Goal: Find specific page/section: Find specific page/section

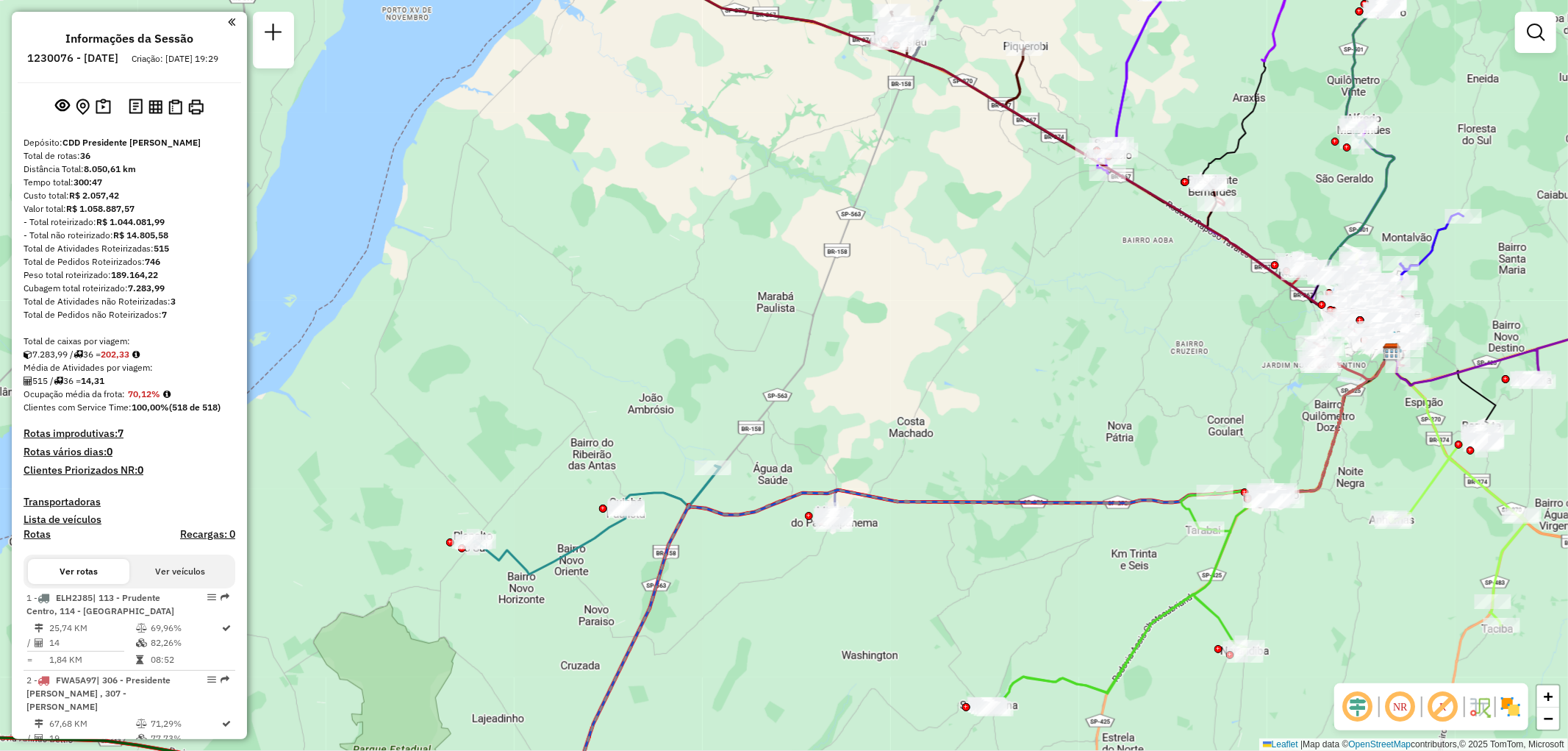
scroll to position [327, 0]
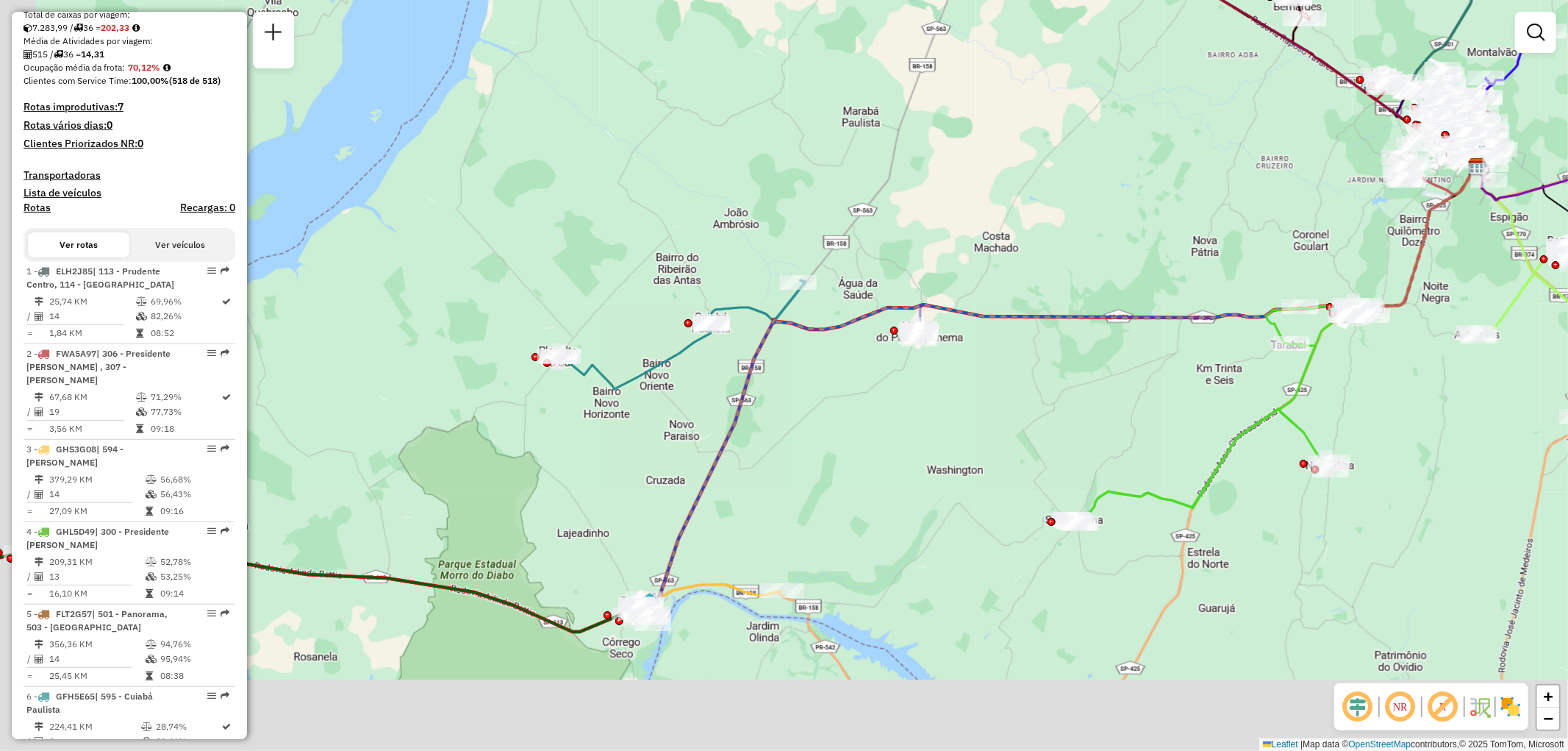
drag, startPoint x: 1045, startPoint y: 296, endPoint x: 821, endPoint y: 444, distance: 268.5
click at [1112, 190] on div "Janela de atendimento Grade de atendimento Capacidade Transportadoras Veículos …" at bounding box center [784, 375] width 1568 height 751
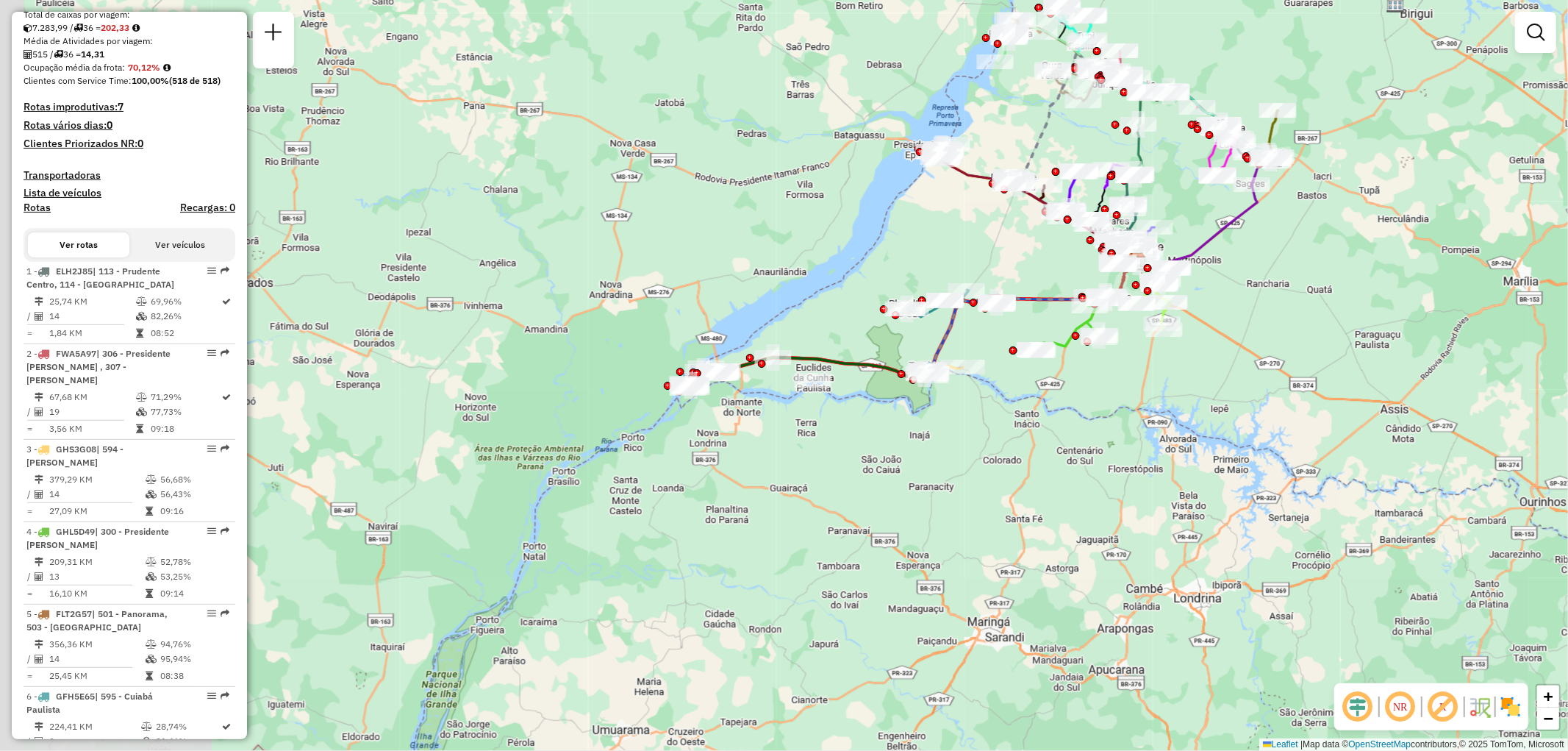
drag, startPoint x: 517, startPoint y: 657, endPoint x: 723, endPoint y: 471, distance: 277.5
click at [723, 471] on div "Janela de atendimento Grade de atendimento Capacidade Transportadoras Veículos …" at bounding box center [784, 375] width 1568 height 751
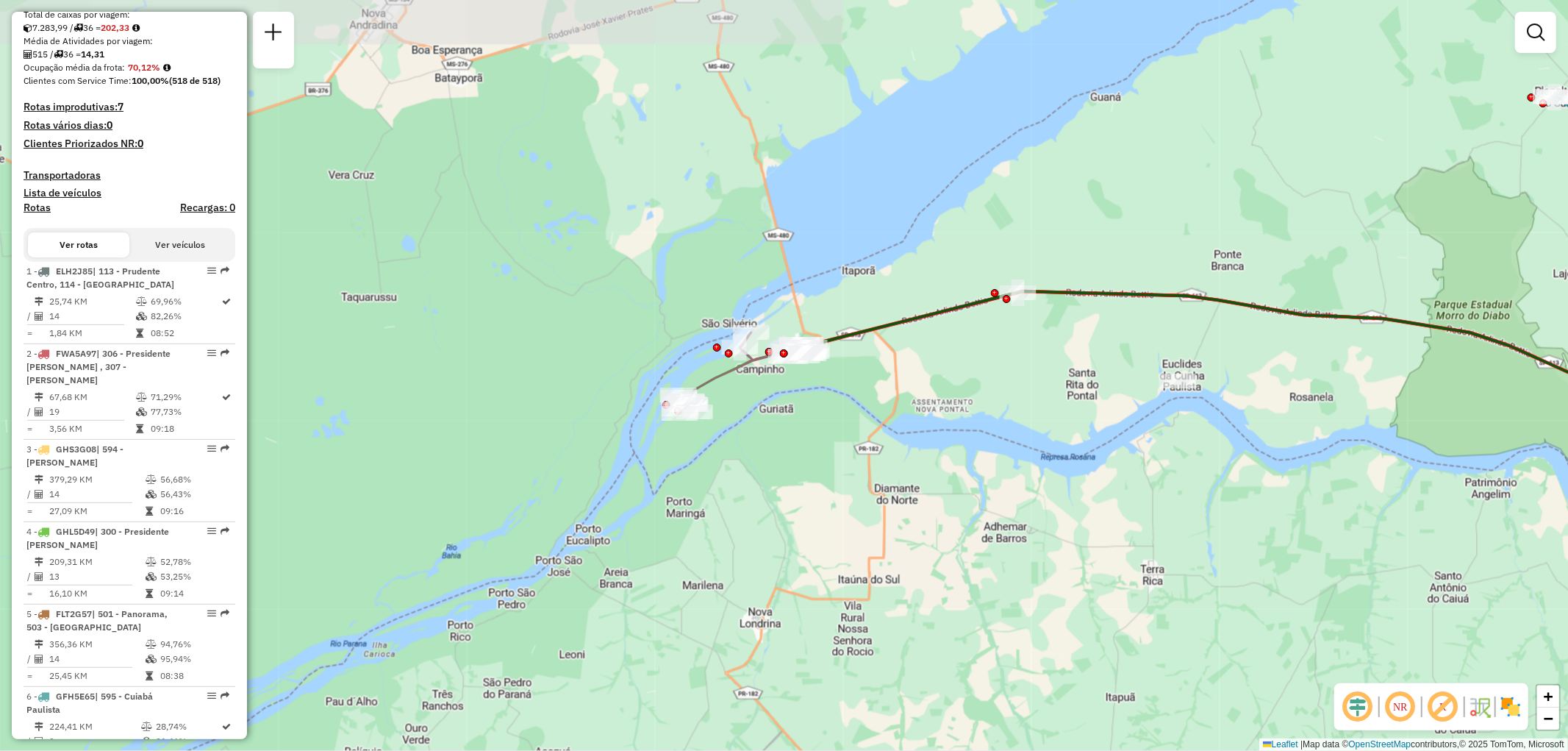
drag, startPoint x: 877, startPoint y: 362, endPoint x: 797, endPoint y: 491, distance: 151.8
click at [797, 491] on div "Janela de atendimento Grade de atendimento Capacidade Transportadoras Veículos …" at bounding box center [784, 375] width 1568 height 751
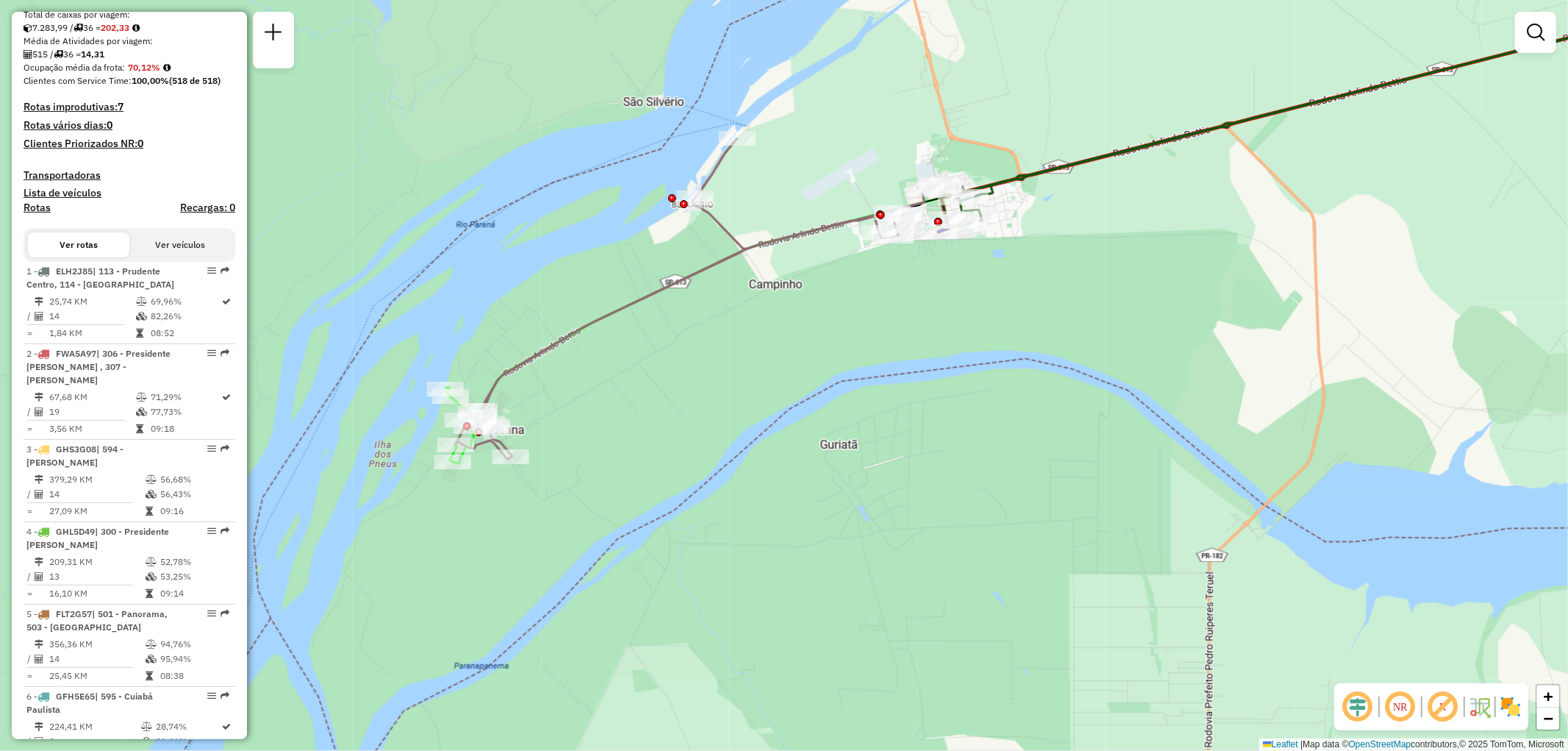
drag, startPoint x: 689, startPoint y: 407, endPoint x: 740, endPoint y: 475, distance: 85.0
click at [740, 475] on div "Janela de atendimento Grade de atendimento Capacidade Transportadoras Veículos …" at bounding box center [784, 375] width 1568 height 751
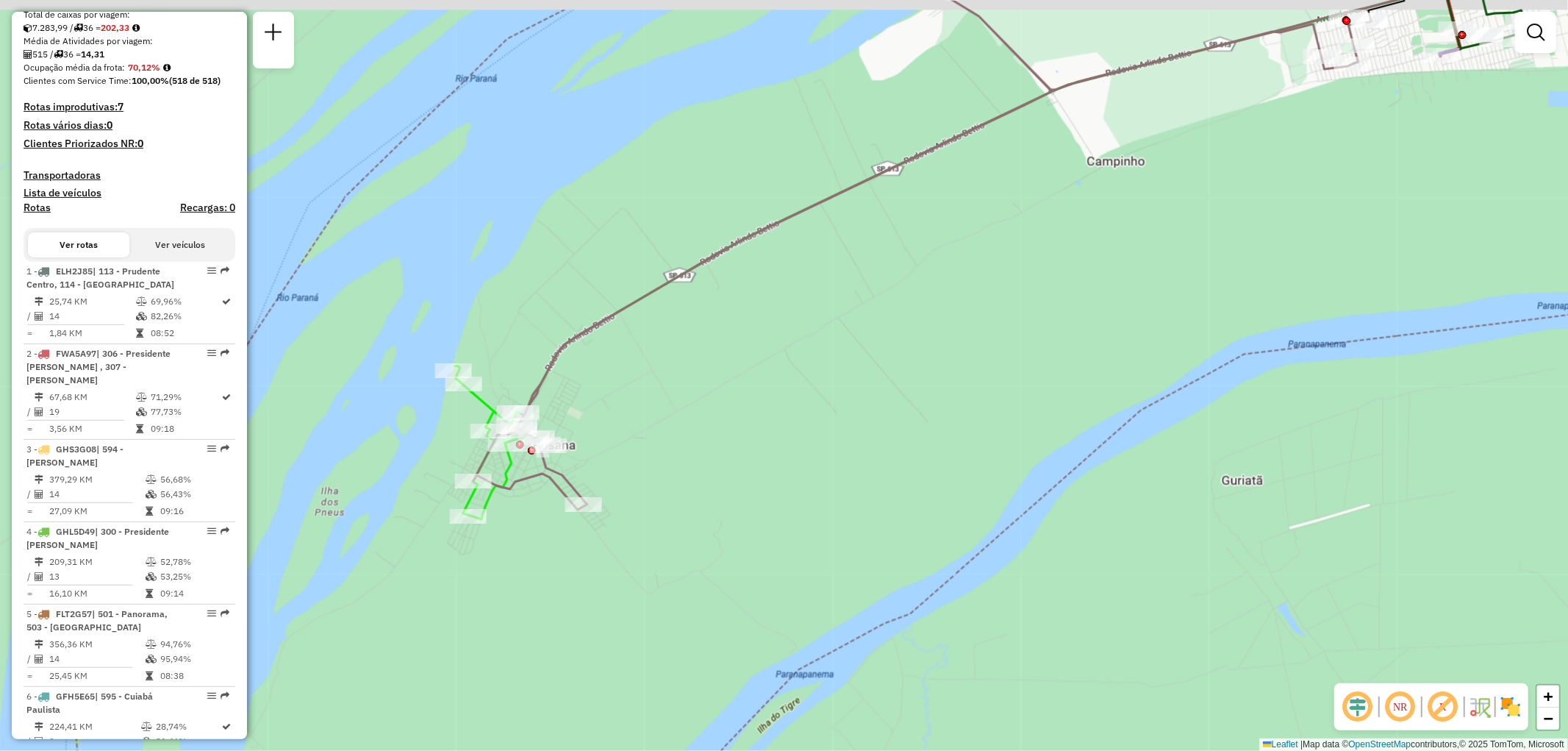
drag, startPoint x: 448, startPoint y: 498, endPoint x: 519, endPoint y: 531, distance: 78.3
click at [519, 531] on div "Janela de atendimento Grade de atendimento Capacidade Transportadoras Veículos …" at bounding box center [784, 375] width 1568 height 751
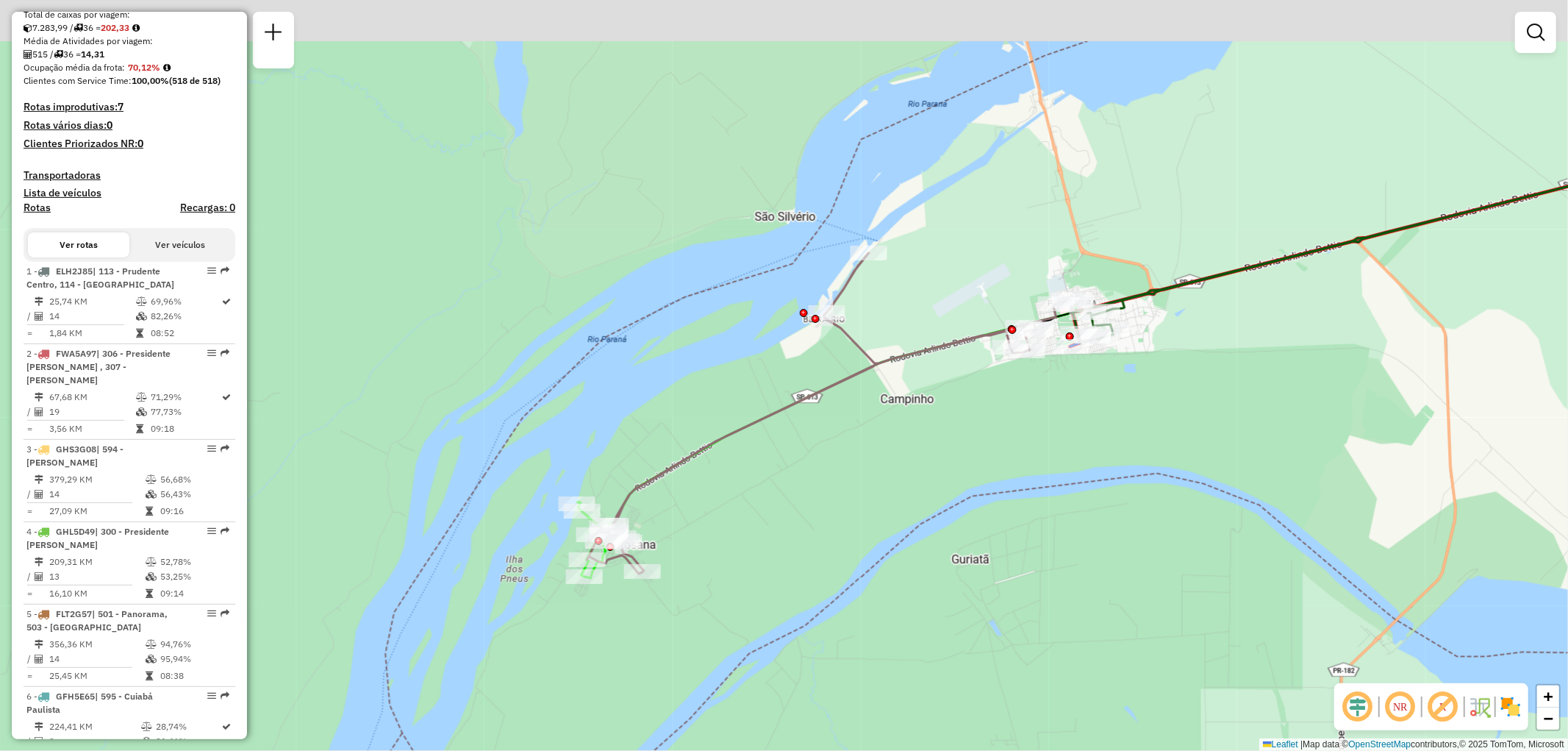
drag, startPoint x: 862, startPoint y: 384, endPoint x: 875, endPoint y: 452, distance: 69.2
click at [875, 452] on div "Janela de atendimento Grade de atendimento Capacidade Transportadoras Veículos …" at bounding box center [784, 375] width 1568 height 751
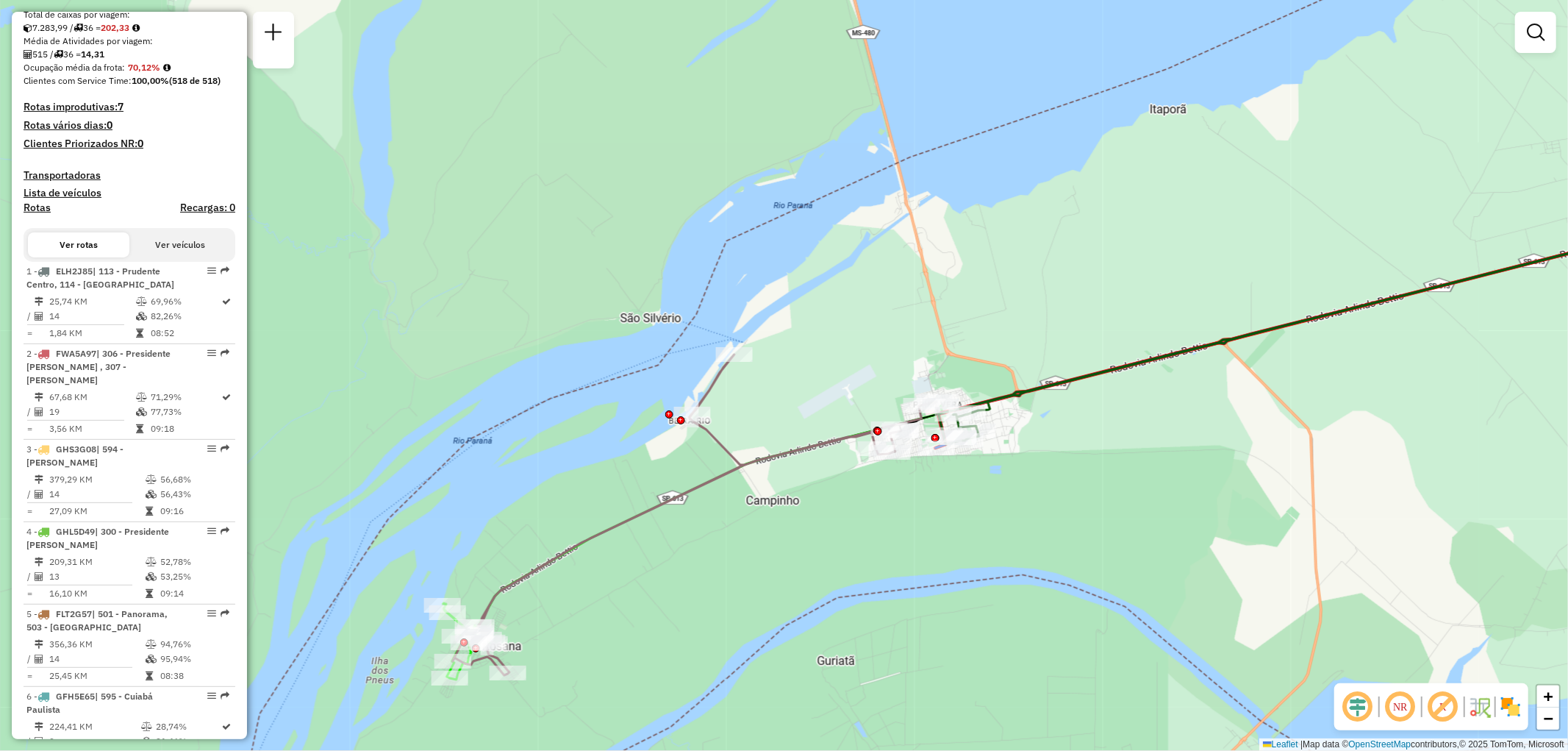
drag, startPoint x: 1017, startPoint y: 418, endPoint x: 882, endPoint y: 519, distance: 168.6
click at [882, 519] on div "Janela de atendimento Grade de atendimento Capacidade Transportadoras Veículos …" at bounding box center [784, 375] width 1568 height 751
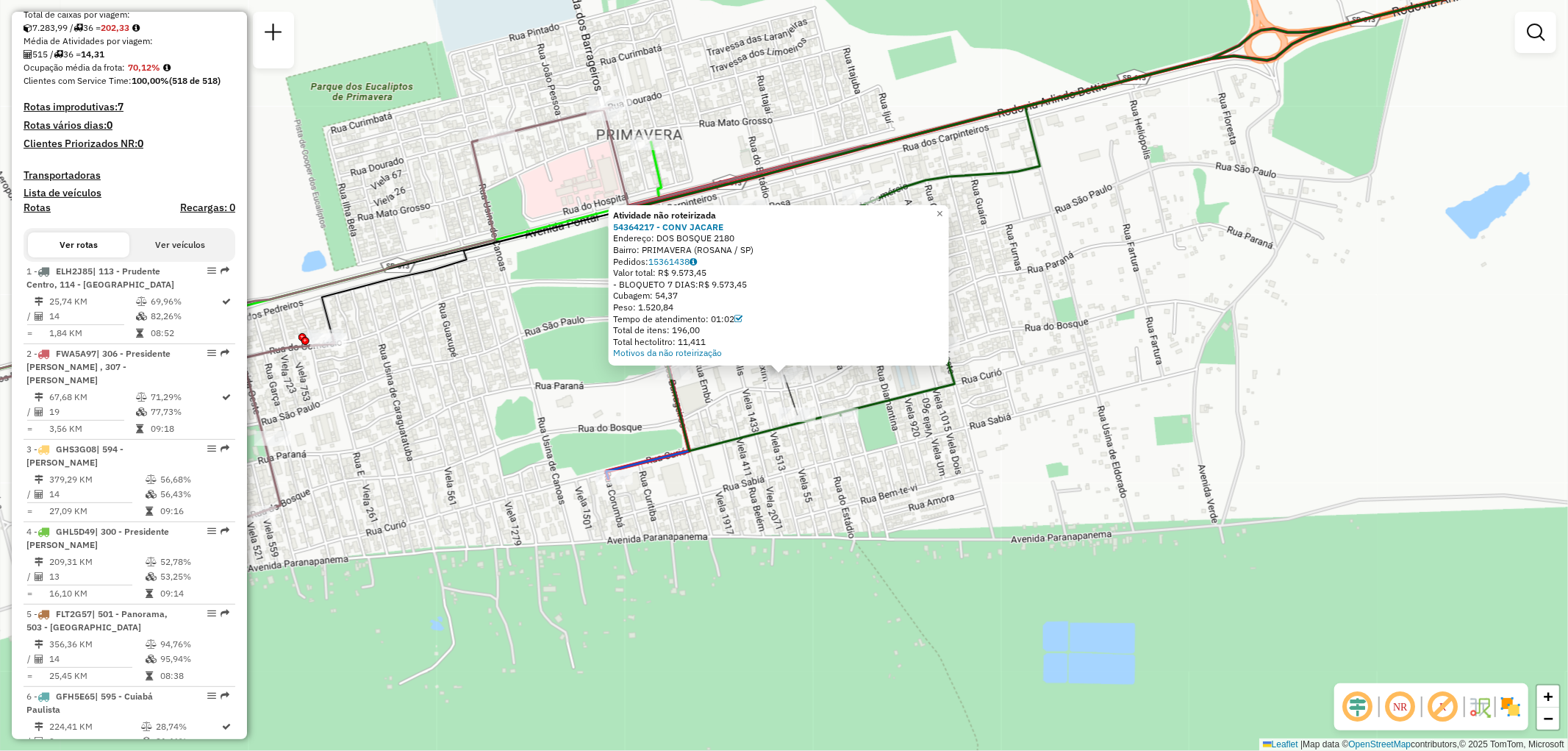
click at [1067, 394] on div "Atividade não roteirizada 54364217 - CONV JACARE Endereço: DOS BOSQUE 2180 Bair…" at bounding box center [784, 375] width 1568 height 751
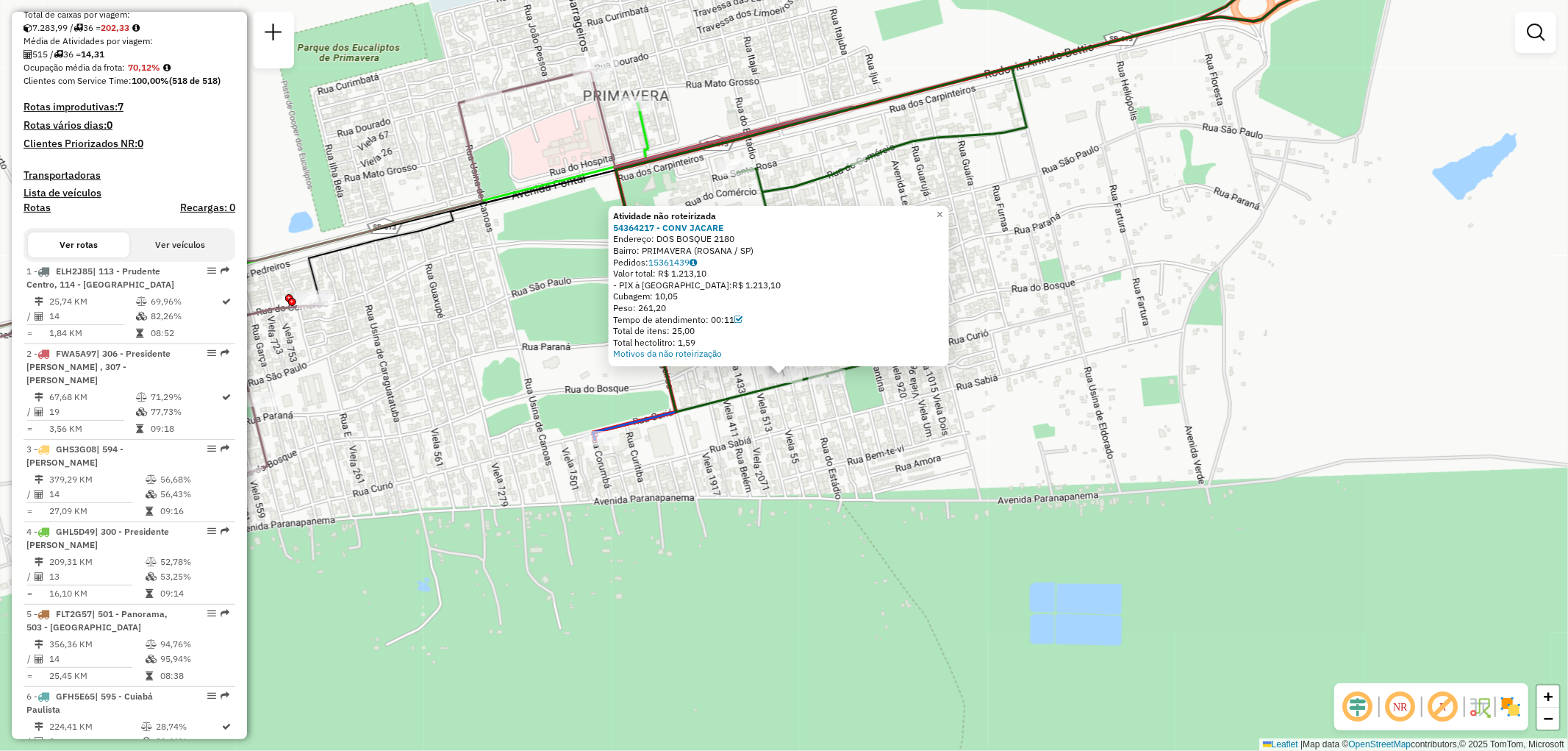
click at [809, 414] on div "Atividade não roteirizada 54364217 - CONV JACARE Endereço: DOS BOSQUE 2180 Bair…" at bounding box center [784, 375] width 1568 height 751
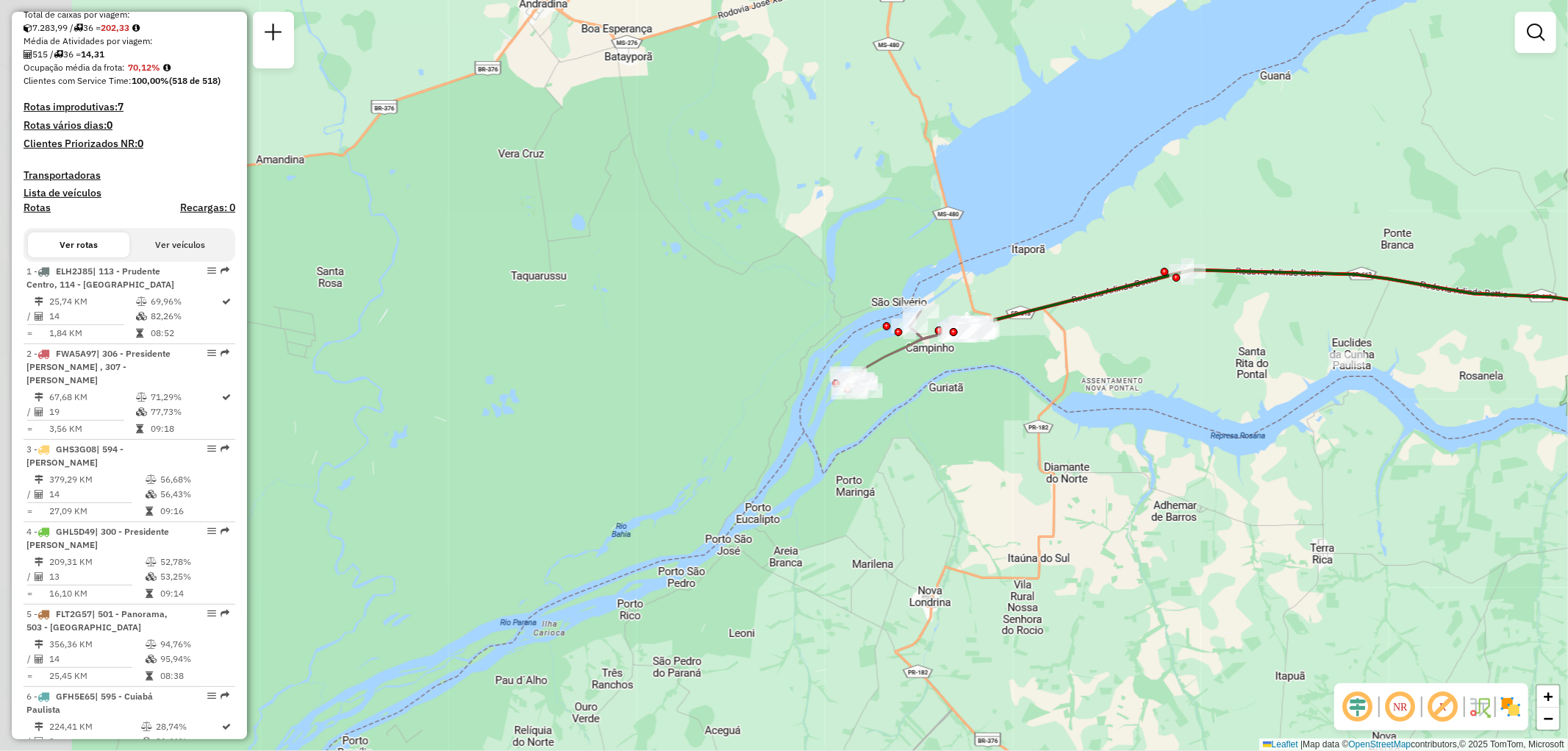
drag, startPoint x: 825, startPoint y: 479, endPoint x: 949, endPoint y: 413, distance: 140.5
click at [949, 413] on div "Janela de atendimento Grade de atendimento Capacidade Transportadoras Veículos …" at bounding box center [784, 375] width 1568 height 751
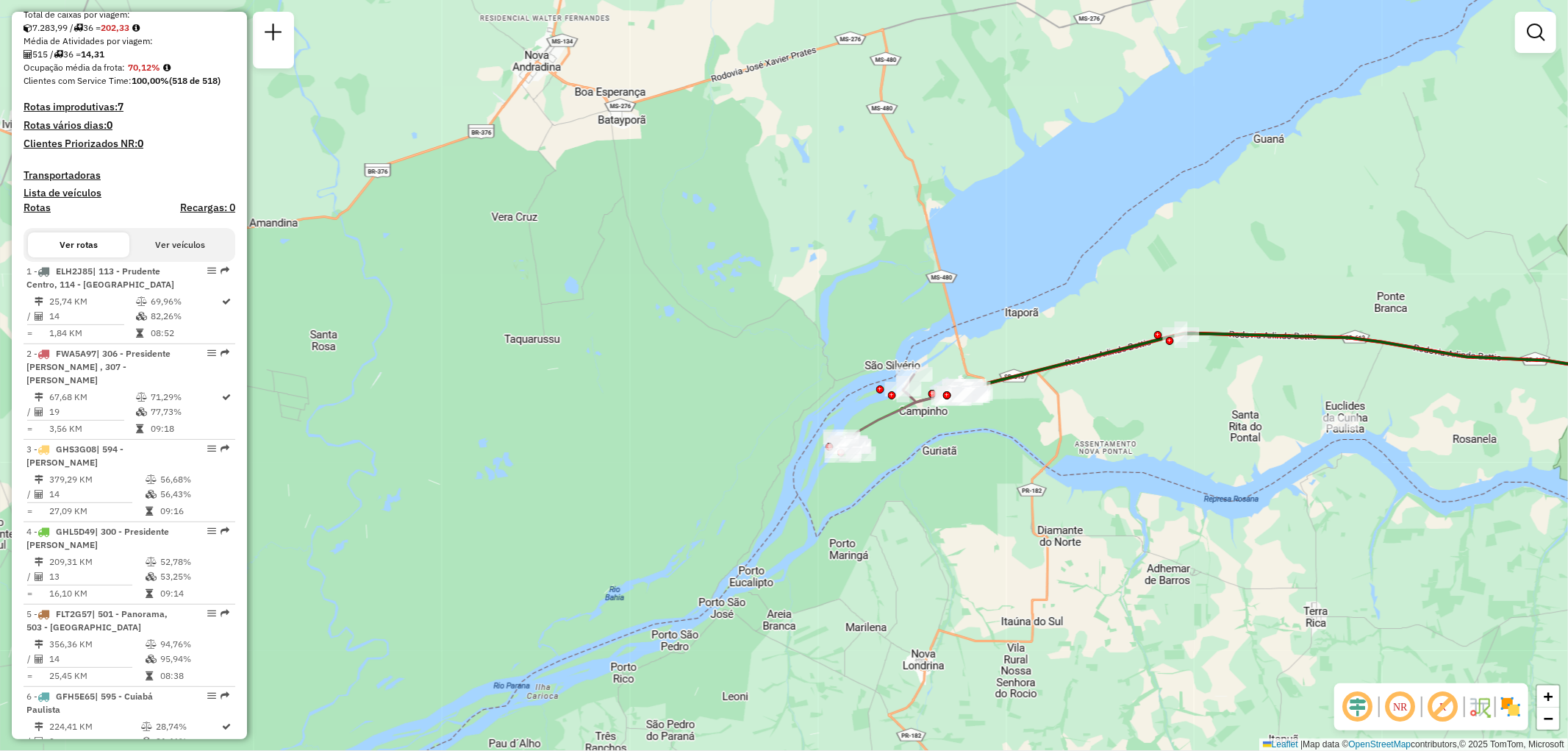
drag, startPoint x: 935, startPoint y: 372, endPoint x: 928, endPoint y: 436, distance: 64.4
click at [928, 436] on div "Janela de atendimento Grade de atendimento Capacidade Transportadoras Veículos …" at bounding box center [784, 375] width 1568 height 751
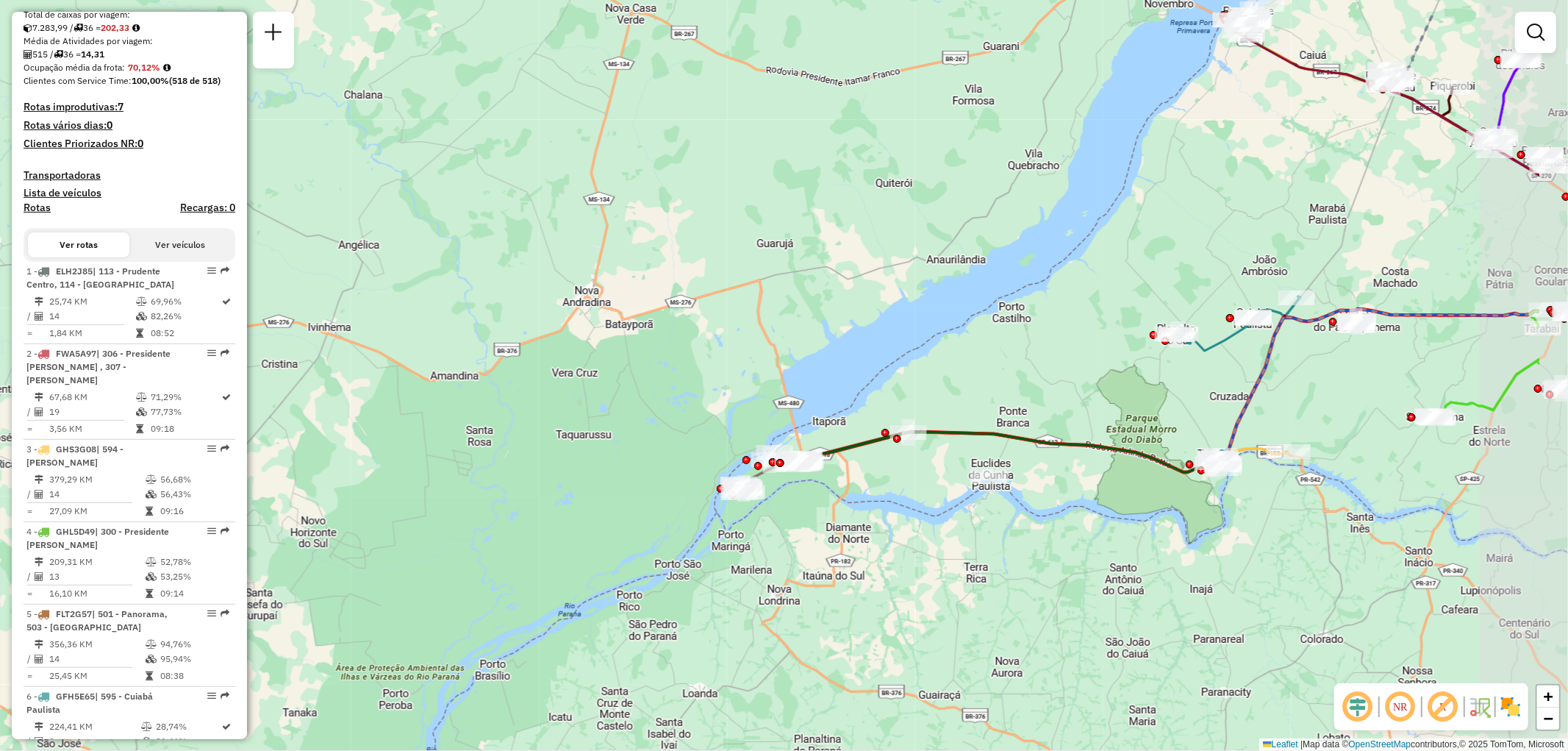
drag, startPoint x: 1079, startPoint y: 442, endPoint x: 906, endPoint y: 516, distance: 188.2
click at [906, 516] on div "Janela de atendimento Grade de atendimento Capacidade Transportadoras Veículos …" at bounding box center [784, 375] width 1568 height 751
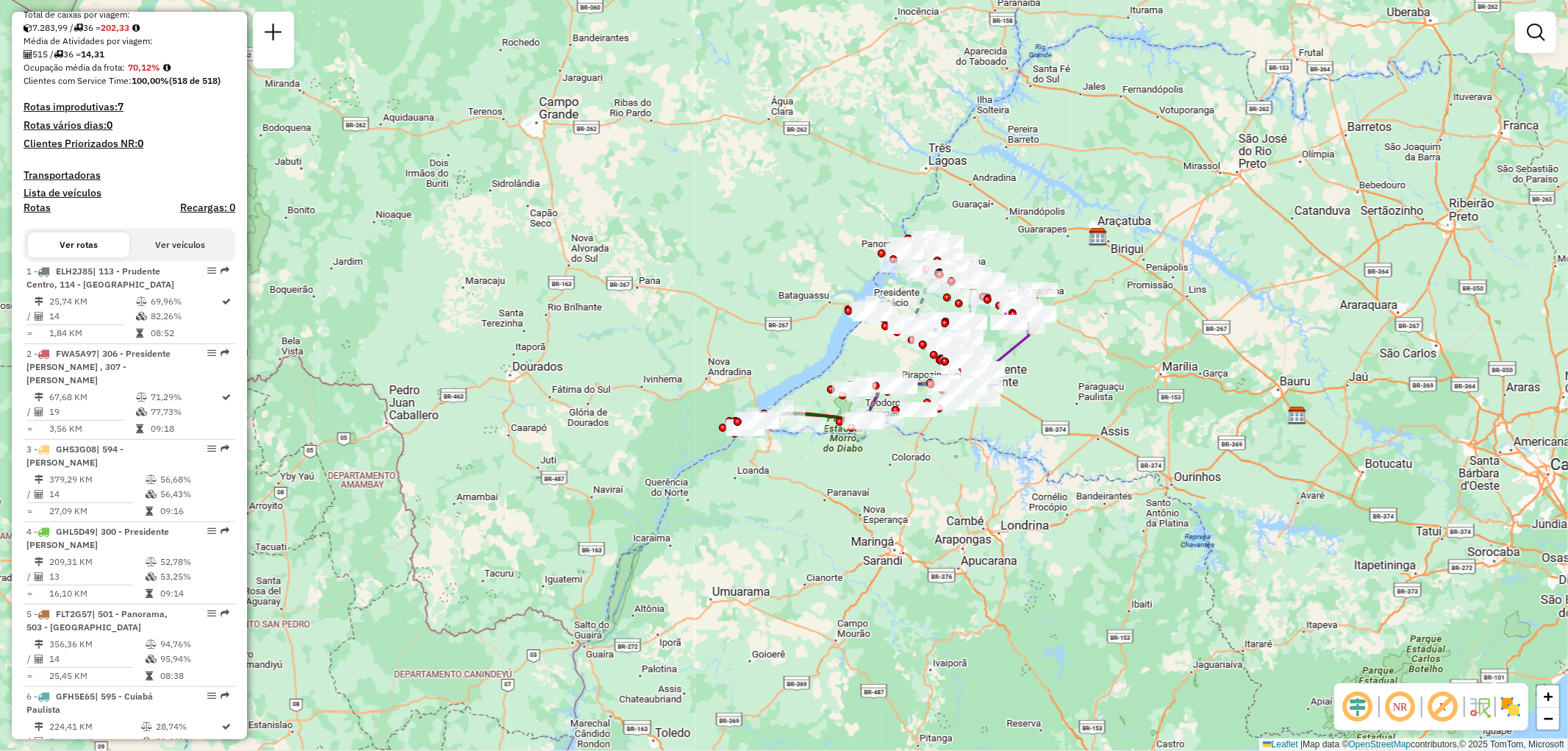
drag, startPoint x: 1158, startPoint y: 511, endPoint x: 978, endPoint y: 456, distance: 188.2
click at [978, 456] on div "Janela de atendimento Grade de atendimento Capacidade Transportadoras Veículos …" at bounding box center [784, 375] width 1568 height 751
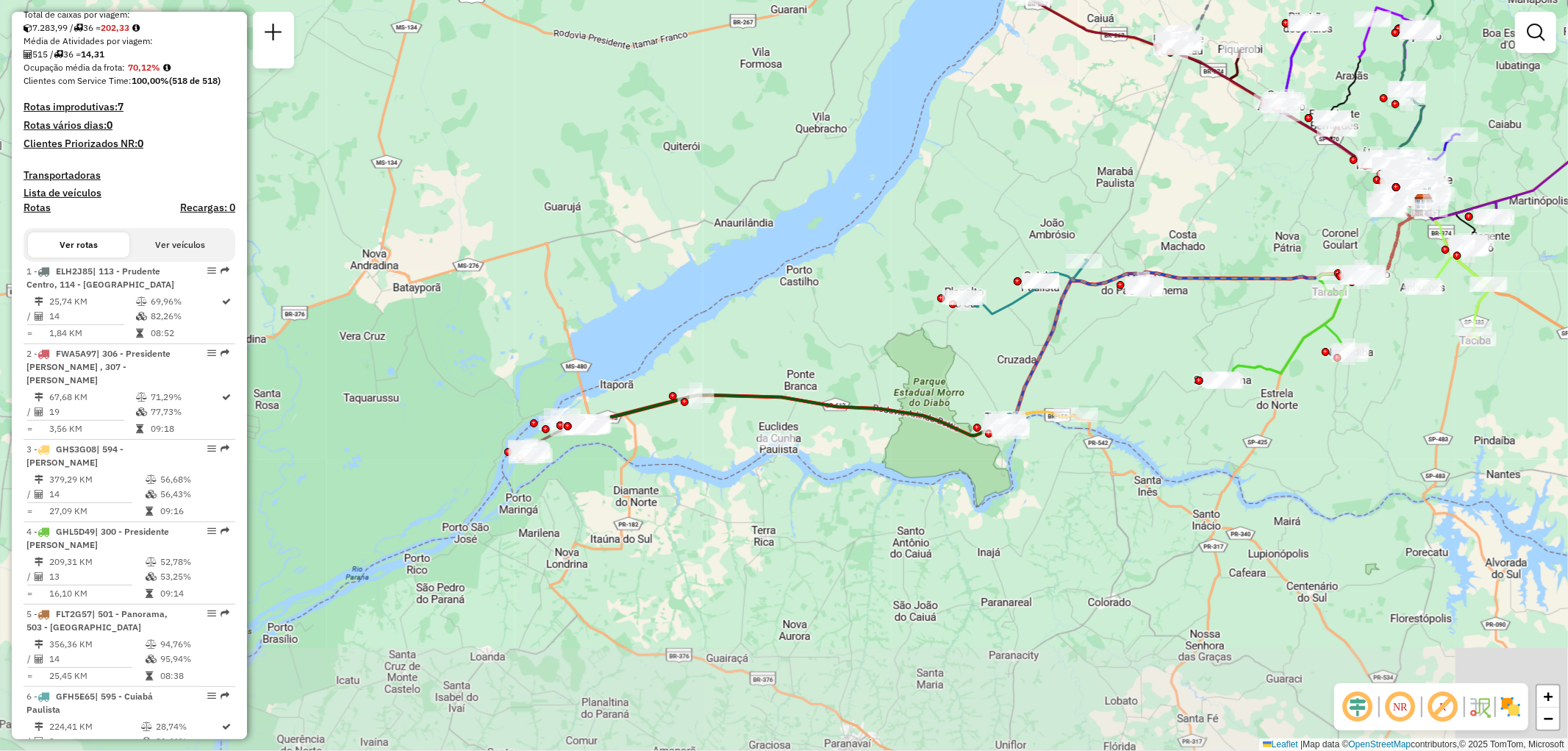
drag, startPoint x: 835, startPoint y: 500, endPoint x: 908, endPoint y: 356, distance: 161.4
click at [908, 356] on div "Janela de atendimento Grade de atendimento Capacidade Transportadoras Veículos …" at bounding box center [784, 375] width 1568 height 751
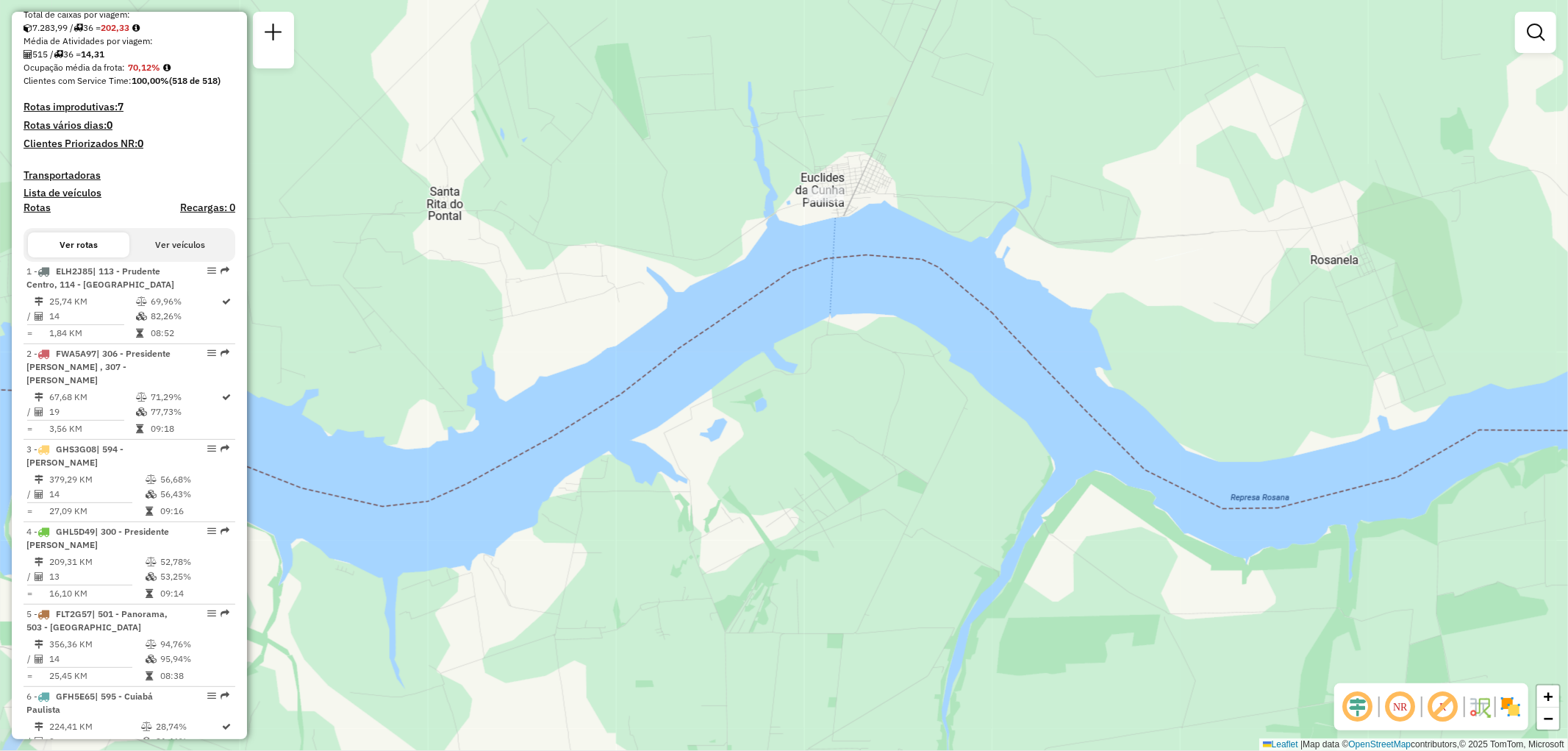
drag, startPoint x: 705, startPoint y: 368, endPoint x: 755, endPoint y: 439, distance: 86.8
click at [755, 439] on div "Janela de atendimento Grade de atendimento Capacidade Transportadoras Veículos …" at bounding box center [784, 375] width 1568 height 751
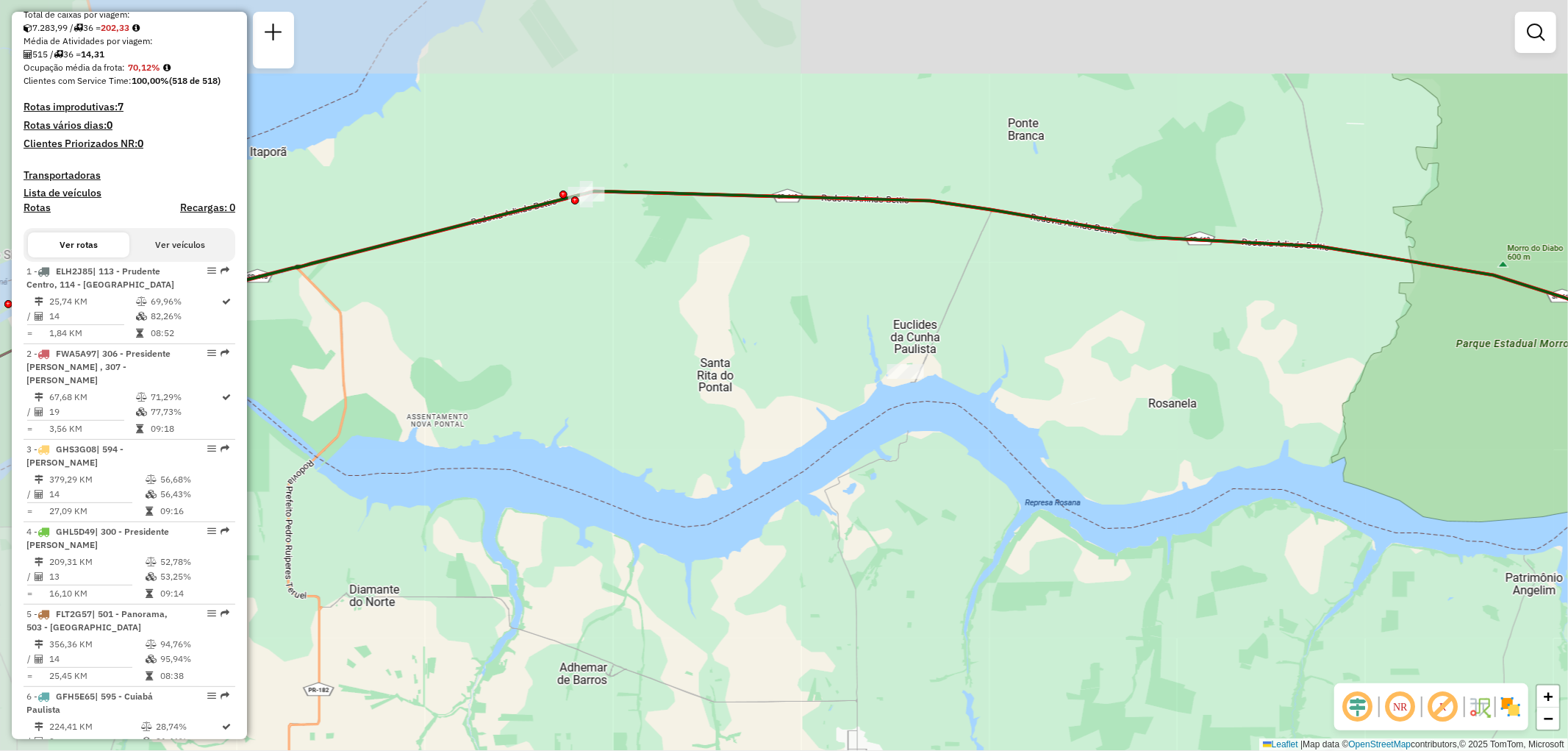
drag, startPoint x: 827, startPoint y: 351, endPoint x: 937, endPoint y: 503, distance: 187.6
click at [937, 503] on div "Janela de atendimento Grade de atendimento Capacidade Transportadoras Veículos …" at bounding box center [784, 375] width 1568 height 751
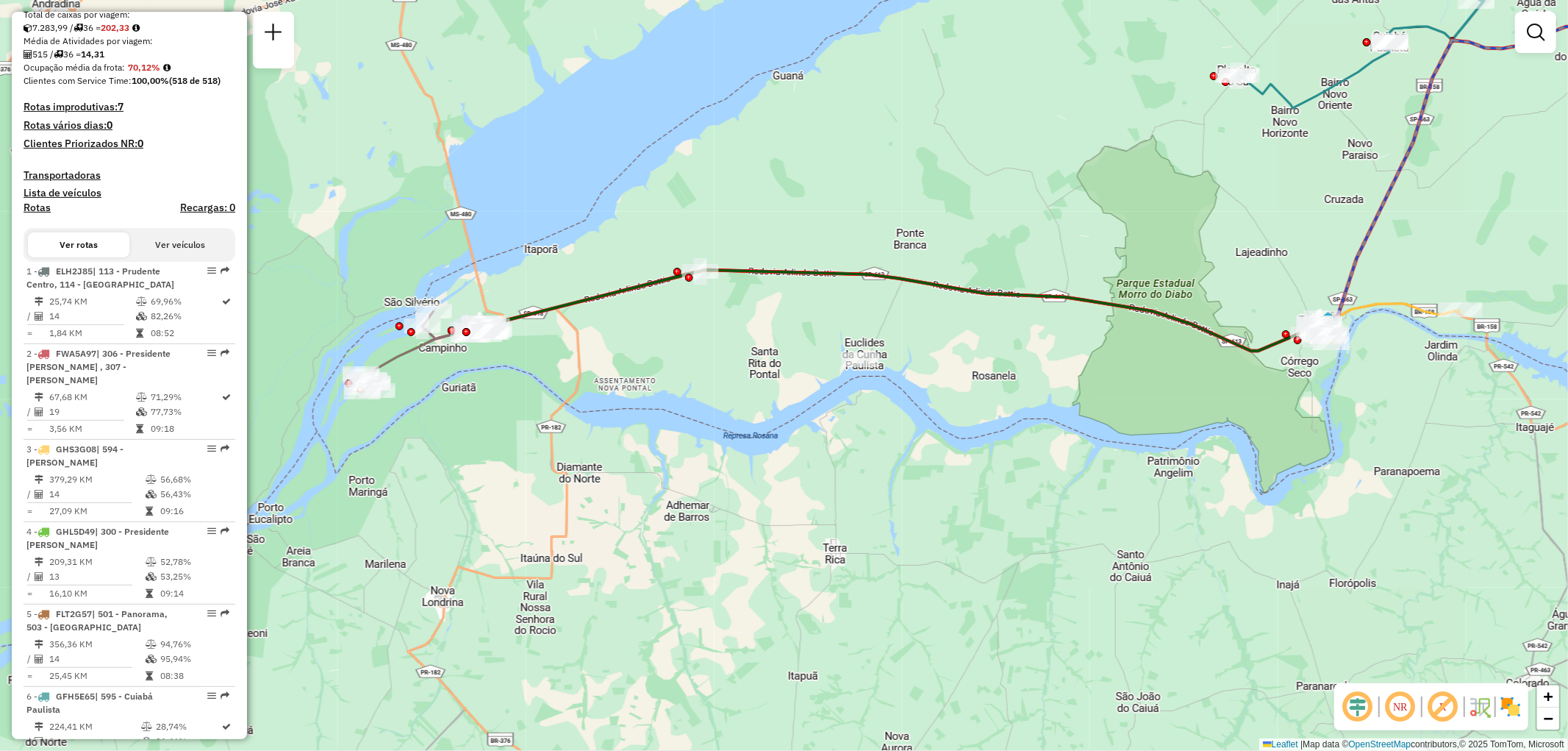
drag, startPoint x: 783, startPoint y: 356, endPoint x: 840, endPoint y: 366, distance: 57.9
click at [840, 366] on div "Janela de atendimento Grade de atendimento Capacidade Transportadoras Veículos …" at bounding box center [784, 375] width 1568 height 751
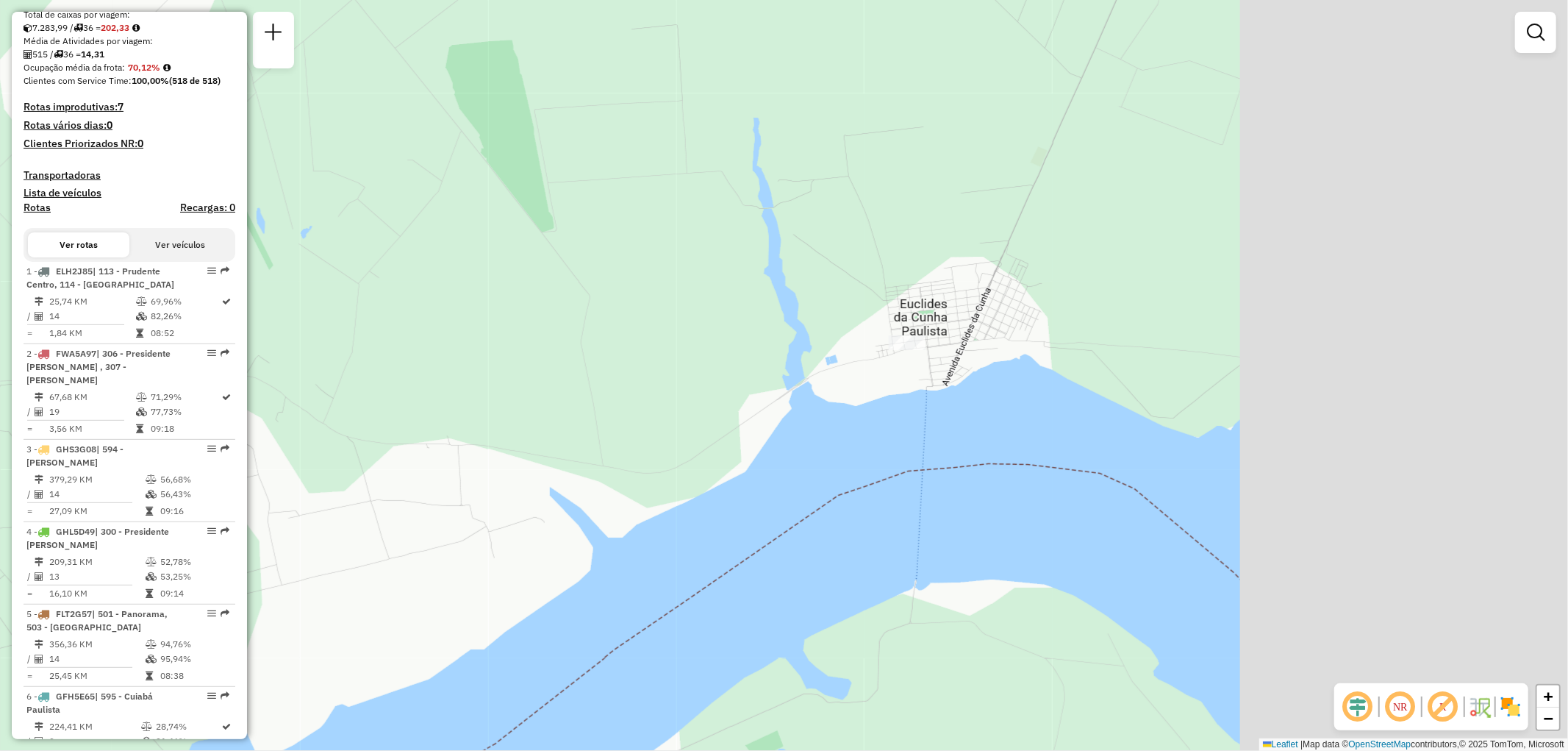
drag, startPoint x: 1276, startPoint y: 408, endPoint x: 813, endPoint y: 365, distance: 465.0
click at [813, 365] on div "Janela de atendimento Grade de atendimento Capacidade Transportadoras Veículos …" at bounding box center [784, 375] width 1568 height 751
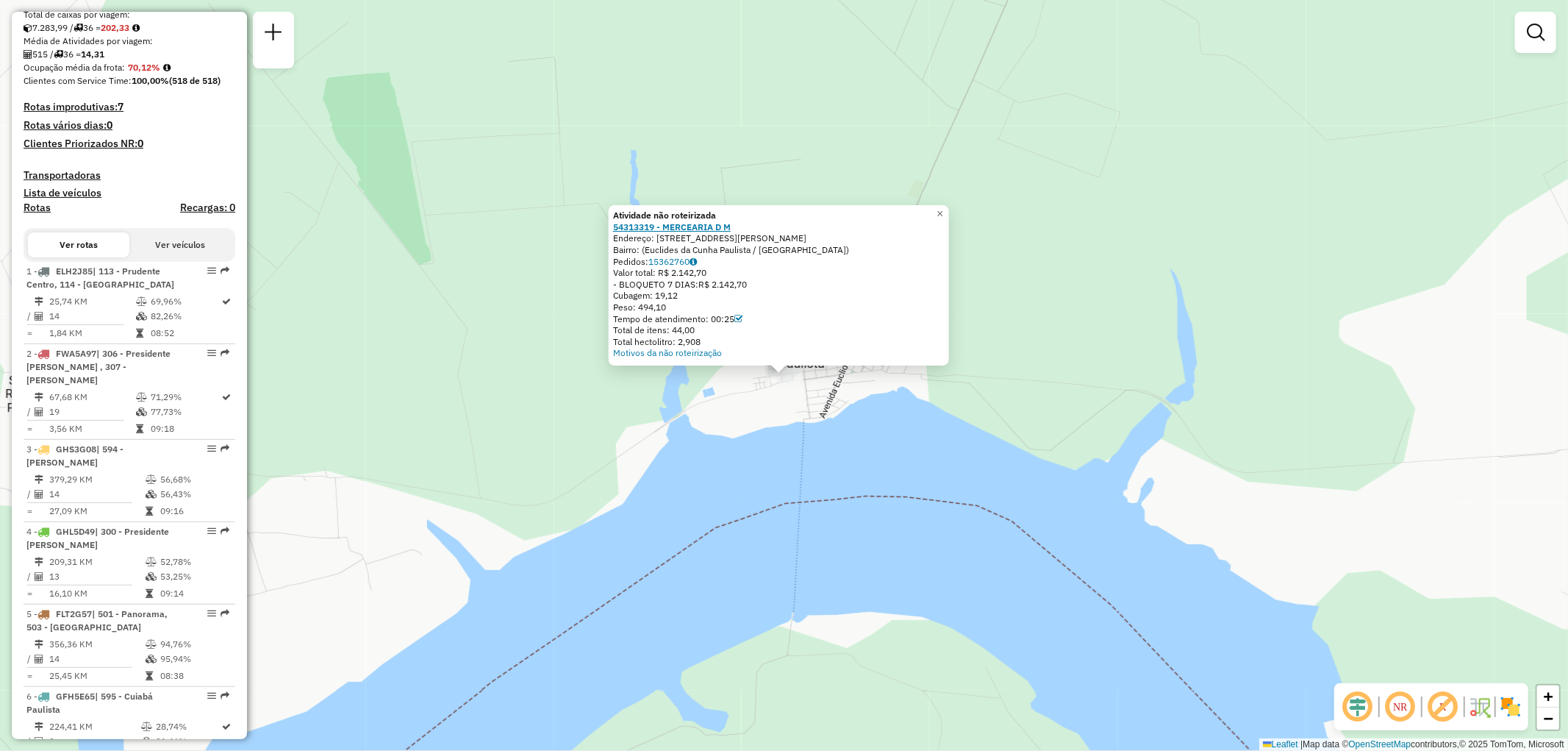
click at [695, 223] on strong "54313319 - MERCEARIA D M" at bounding box center [672, 227] width 118 height 11
